Goal: Task Accomplishment & Management: Use online tool/utility

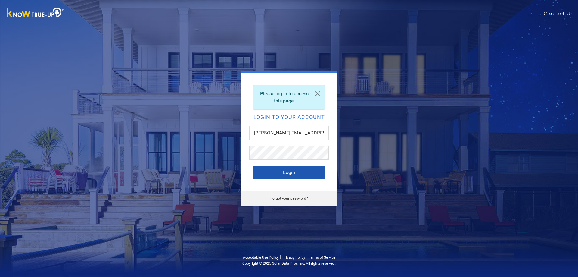
click at [290, 175] on button "Login" at bounding box center [289, 172] width 72 height 13
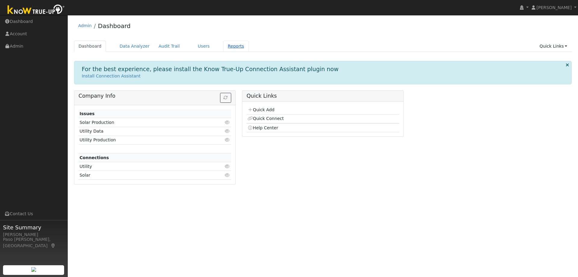
click at [223, 47] on link "Reports" at bounding box center [235, 46] width 25 height 11
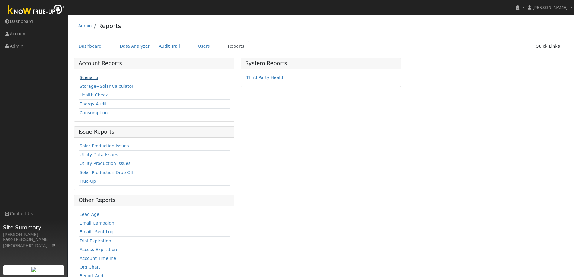
click at [83, 77] on link "Scenario" at bounding box center [88, 77] width 18 height 5
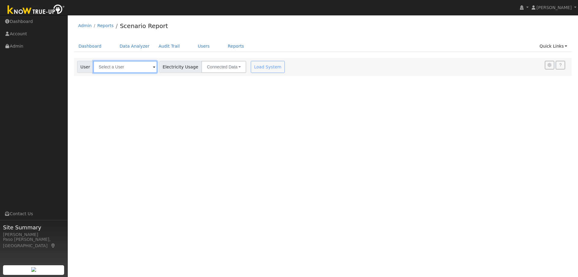
click at [123, 66] on input "text" at bounding box center [125, 67] width 64 height 12
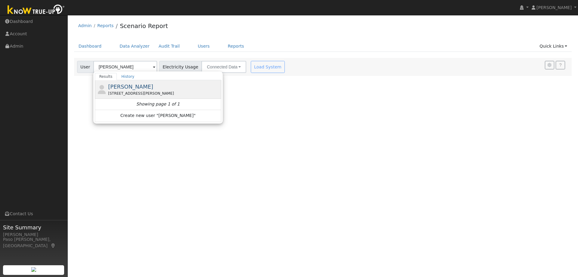
click at [130, 89] on span "[PERSON_NAME]" at bounding box center [130, 86] width 45 height 6
type input "Scott Robinson"
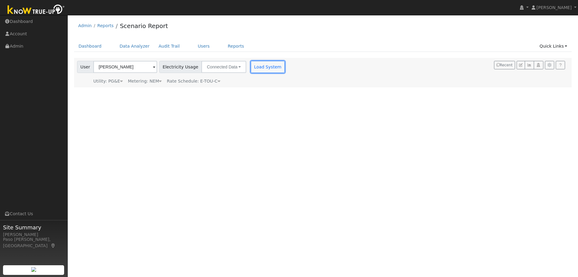
click at [264, 68] on button "Load System" at bounding box center [268, 67] width 34 height 12
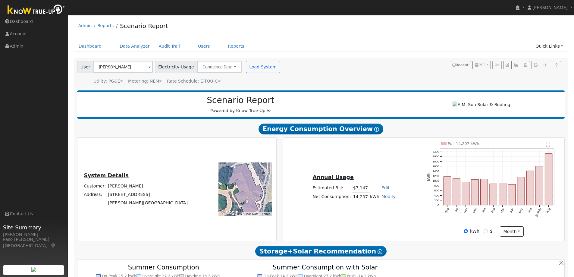
click at [482, 234] on div "kWh $ month Day Month" at bounding box center [493, 231] width 139 height 10
click at [484, 233] on input "$" at bounding box center [485, 231] width 4 height 4
radio input "true"
radio input "false"
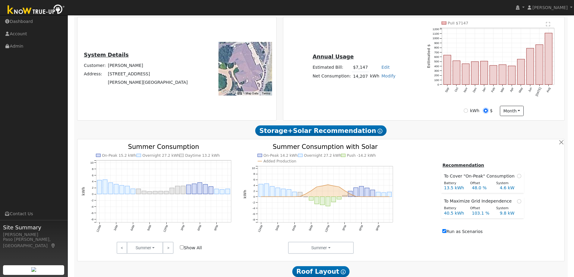
scroll to position [151, 0]
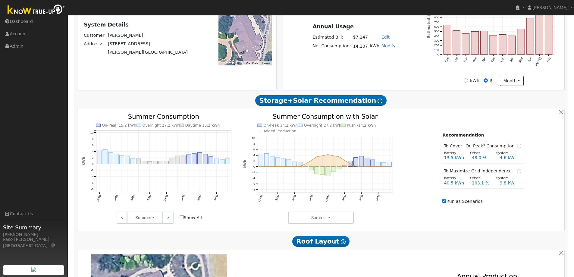
click at [181, 219] on input "Show All" at bounding box center [182, 217] width 4 height 4
click at [182, 219] on input "Show All" at bounding box center [182, 217] width 4 height 4
checkbox input "false"
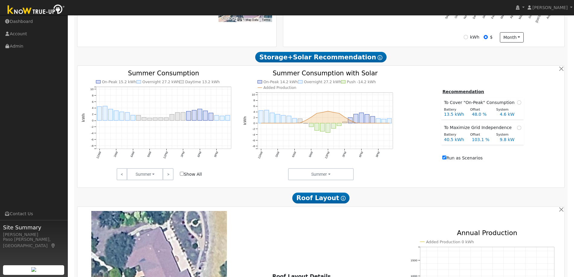
scroll to position [164, 0]
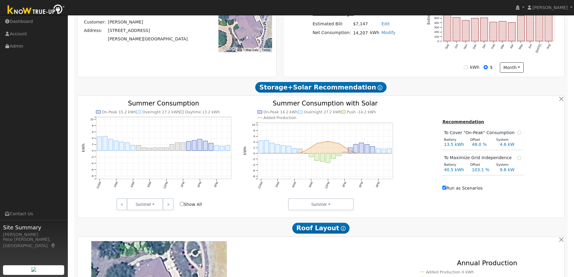
click at [187, 170] on icon "On-Peak 15.2 kWh Overnight 27.2 kWh Daytime 13.2 kWh 12AM 3AM 6AM 9AM 12PM 3PM …" at bounding box center [159, 152] width 155 height 104
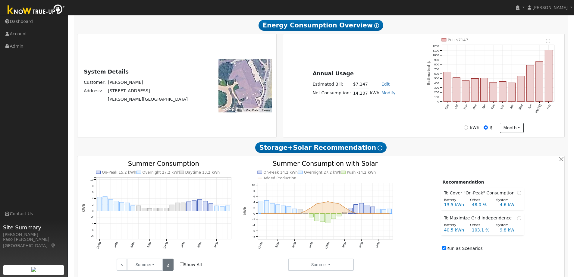
scroll to position [0, 0]
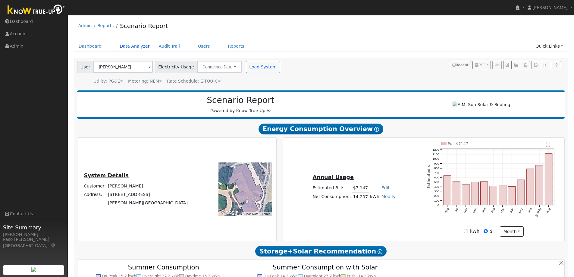
click at [137, 47] on link "Data Analyzer" at bounding box center [134, 46] width 39 height 11
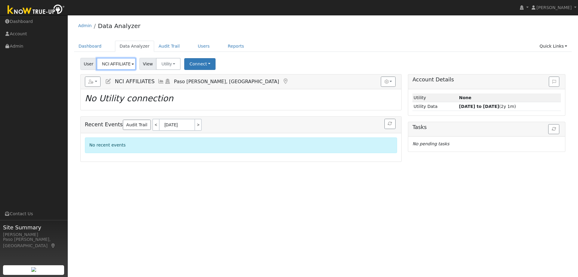
click at [117, 61] on input "NCI AFFILIATES" at bounding box center [116, 64] width 39 height 12
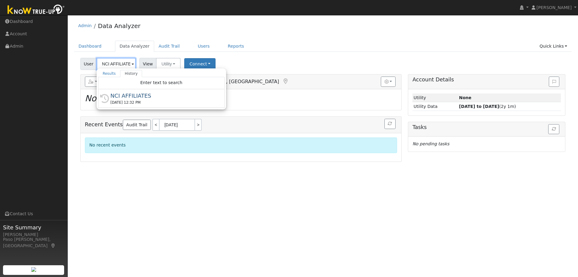
click at [117, 61] on input "NCI AFFILIATES" at bounding box center [116, 64] width 39 height 12
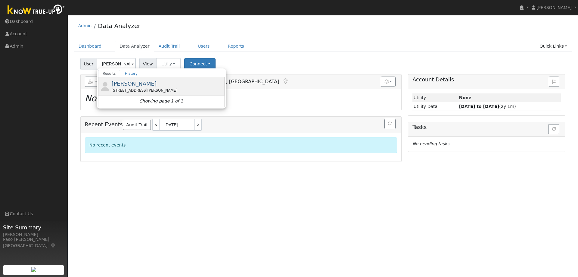
click at [122, 82] on span "[PERSON_NAME]" at bounding box center [133, 83] width 45 height 6
type input "[PERSON_NAME]"
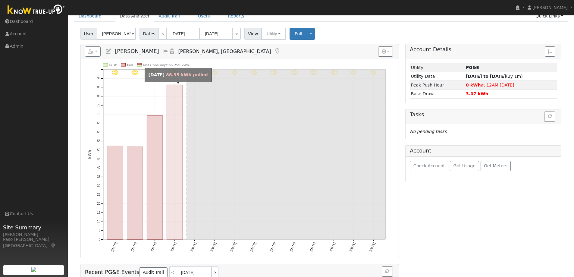
scroll to position [60, 0]
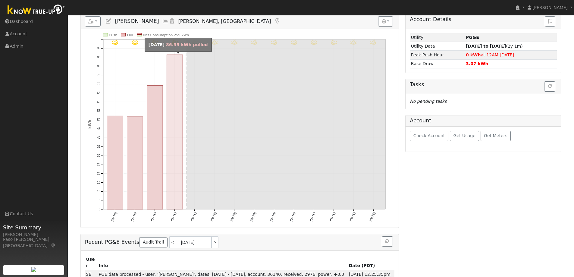
click at [174, 140] on rect "onclick=""" at bounding box center [175, 132] width 16 height 154
type input "[DATE]"
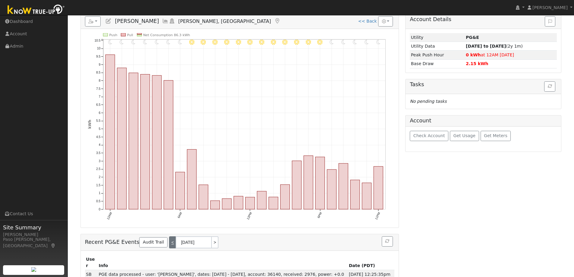
click at [169, 243] on link "<" at bounding box center [172, 242] width 7 height 12
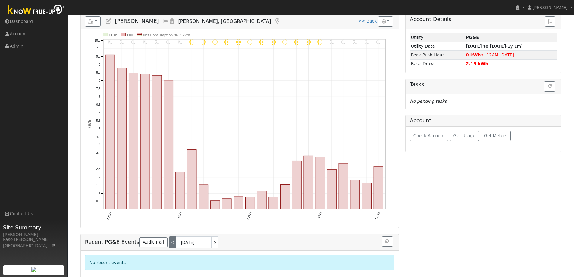
click at [169, 244] on link "<" at bounding box center [172, 242] width 7 height 12
type input "[DATE]"
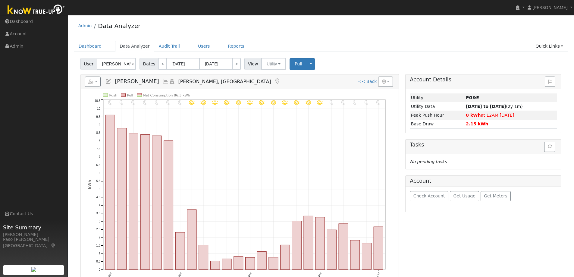
scroll to position [30, 0]
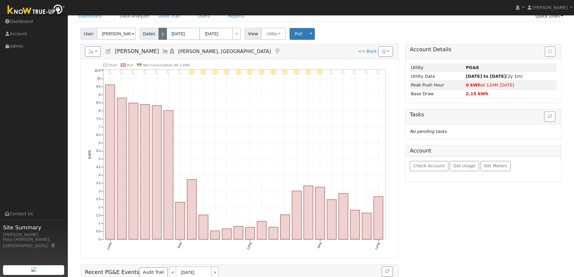
click at [162, 33] on link "<" at bounding box center [162, 34] width 8 height 12
type input "[DATE]"
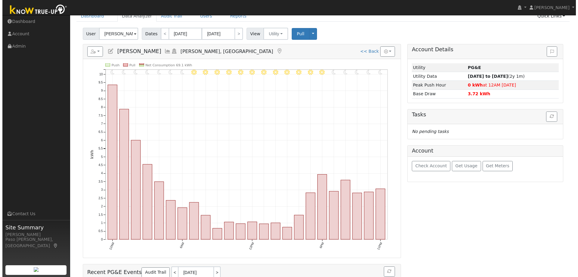
scroll to position [0, 0]
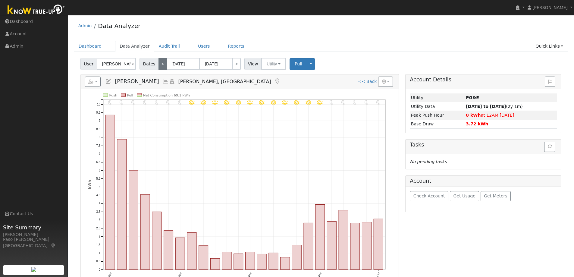
click at [162, 61] on link "<" at bounding box center [162, 64] width 8 height 12
type input "[DATE]"
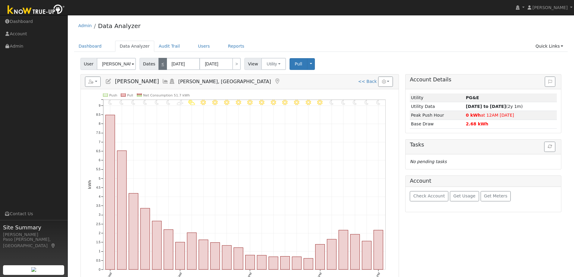
click at [161, 62] on link "<" at bounding box center [162, 64] width 8 height 12
type input "[DATE]"
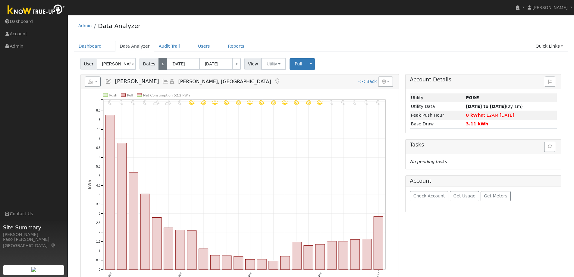
click at [161, 62] on link "<" at bounding box center [162, 64] width 8 height 12
type input "[DATE]"
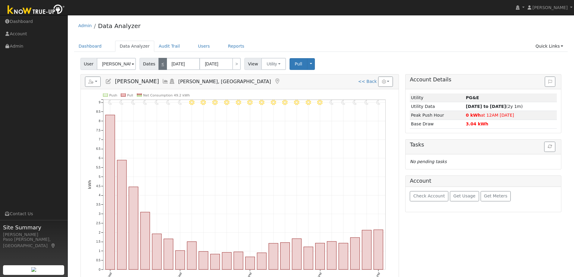
click at [161, 62] on link "<" at bounding box center [162, 64] width 8 height 12
type input "[DATE]"
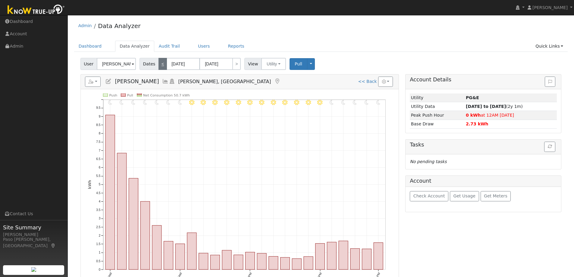
click at [161, 62] on link "<" at bounding box center [162, 64] width 8 height 12
type input "[DATE]"
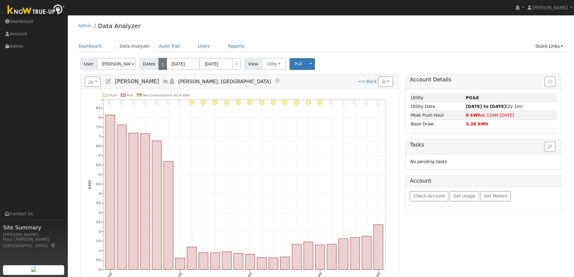
click at [161, 62] on link "<" at bounding box center [162, 64] width 8 height 12
type input "[DATE]"
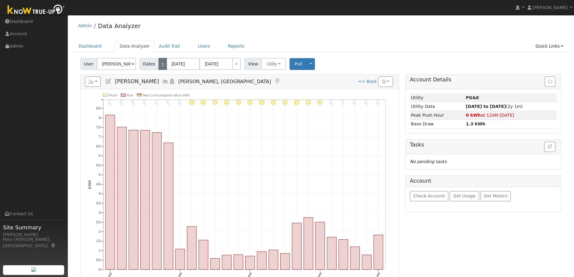
click at [161, 62] on link "<" at bounding box center [162, 64] width 8 height 12
type input "[DATE]"
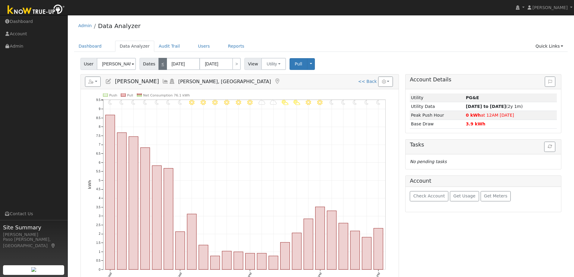
click at [161, 62] on link "<" at bounding box center [162, 64] width 8 height 12
type input "[DATE]"
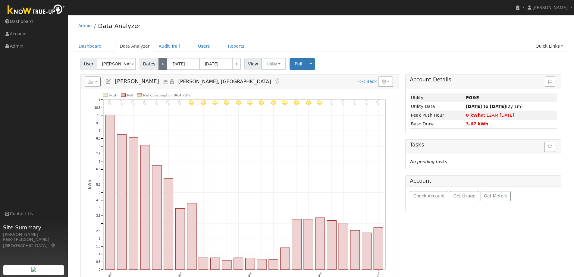
click at [161, 62] on link "<" at bounding box center [162, 64] width 8 height 12
type input "[DATE]"
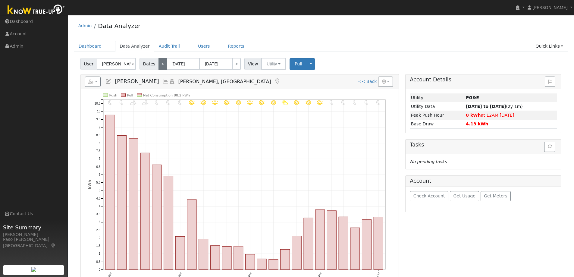
click at [161, 62] on link "<" at bounding box center [162, 64] width 8 height 12
type input "[DATE]"
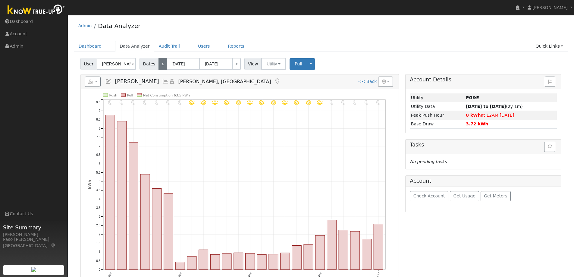
click at [161, 62] on link "<" at bounding box center [162, 64] width 8 height 12
type input "[DATE]"
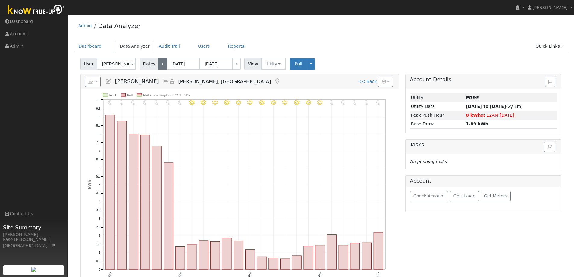
click at [161, 62] on link "<" at bounding box center [162, 64] width 8 height 12
type input "[DATE]"
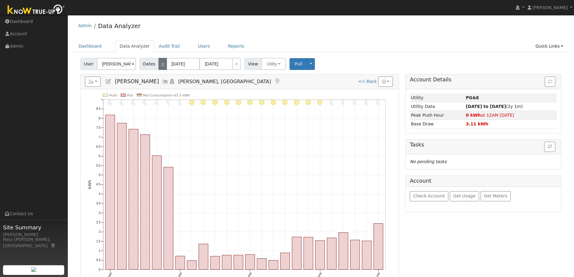
click at [161, 62] on link "<" at bounding box center [162, 64] width 8 height 12
type input "[DATE]"
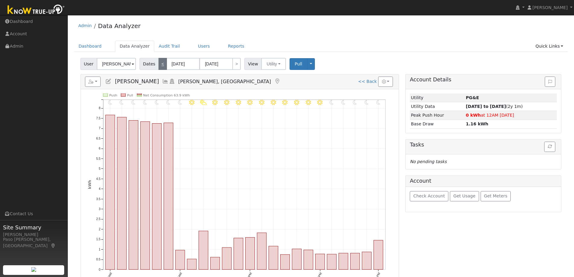
click at [161, 62] on link "<" at bounding box center [162, 64] width 8 height 12
type input "[DATE]"
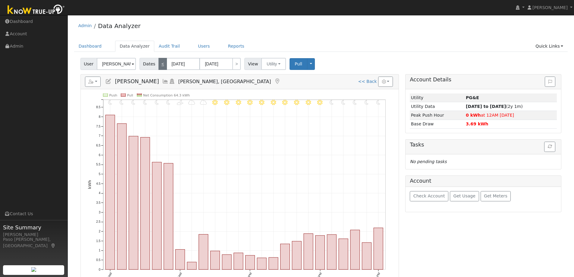
click at [161, 62] on link "<" at bounding box center [162, 64] width 8 height 12
type input "[DATE]"
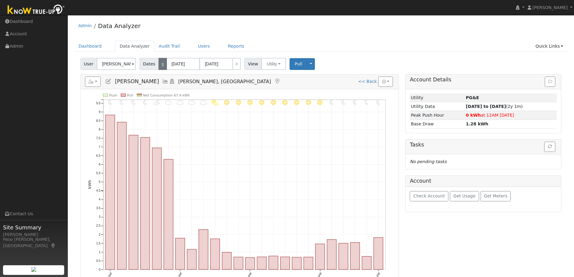
click at [161, 62] on link "<" at bounding box center [162, 64] width 8 height 12
type input "[DATE]"
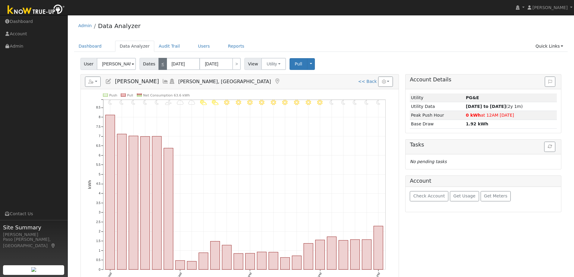
click at [161, 62] on link "<" at bounding box center [162, 64] width 8 height 12
type input "[DATE]"
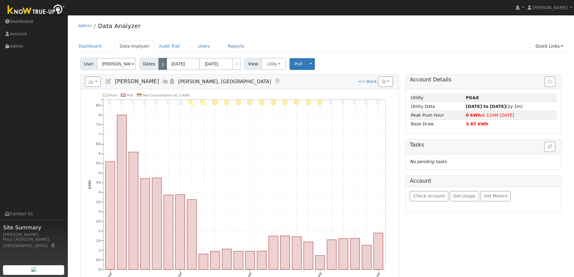
click at [161, 62] on link "<" at bounding box center [162, 64] width 8 height 12
type input "[DATE]"
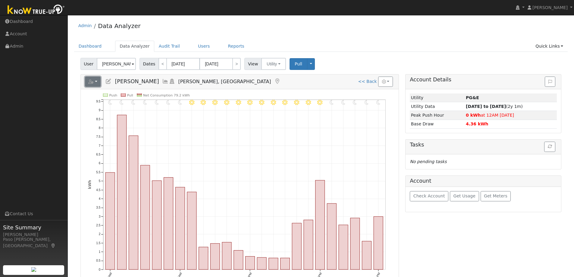
click at [97, 82] on button "button" at bounding box center [93, 81] width 16 height 10
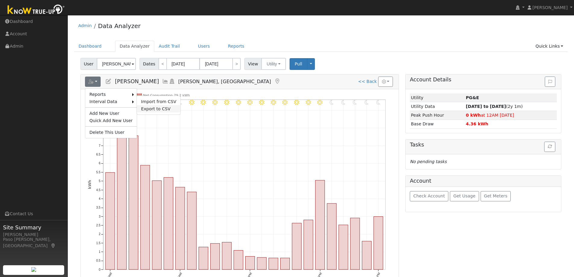
click at [156, 106] on link "Export to CSV" at bounding box center [159, 108] width 44 height 7
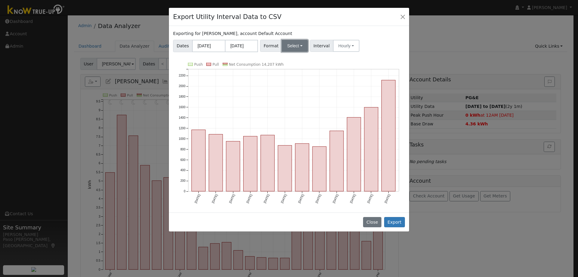
click at [300, 47] on button "Select" at bounding box center [295, 46] width 26 height 12
click at [304, 25] on div "Export Utility Interval Data to CSV" at bounding box center [289, 17] width 240 height 18
click at [350, 46] on button "Hourly" at bounding box center [346, 46] width 26 height 12
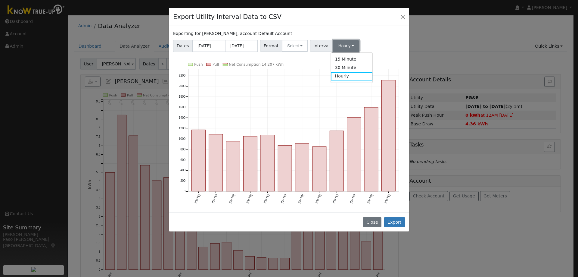
click at [352, 40] on button "Hourly" at bounding box center [346, 46] width 26 height 12
click at [395, 224] on button "Export" at bounding box center [394, 222] width 21 height 10
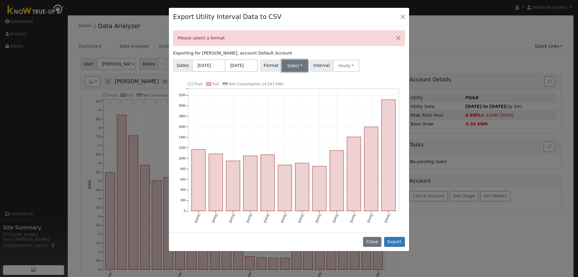
click at [293, 67] on button "Select" at bounding box center [295, 66] width 26 height 12
click at [294, 88] on link "PG&E" at bounding box center [301, 87] width 43 height 8
click at [394, 242] on button "Export" at bounding box center [394, 242] width 21 height 10
